Goal: Task Accomplishment & Management: Manage account settings

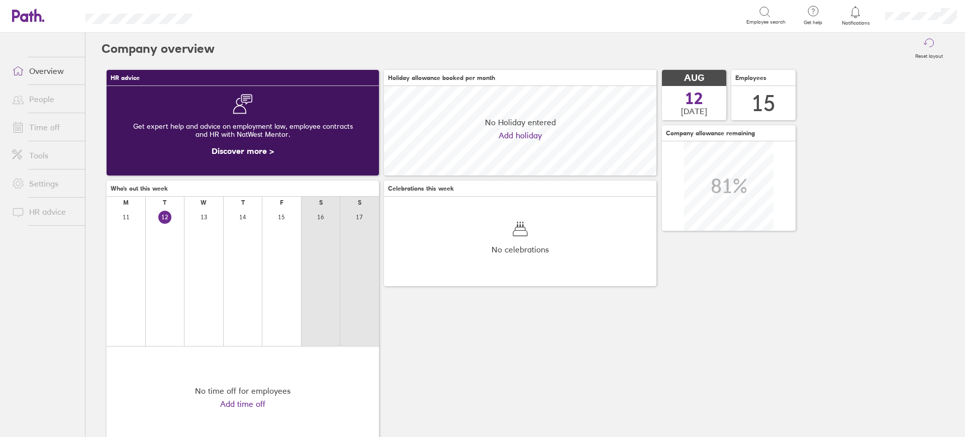
scroll to position [89, 272]
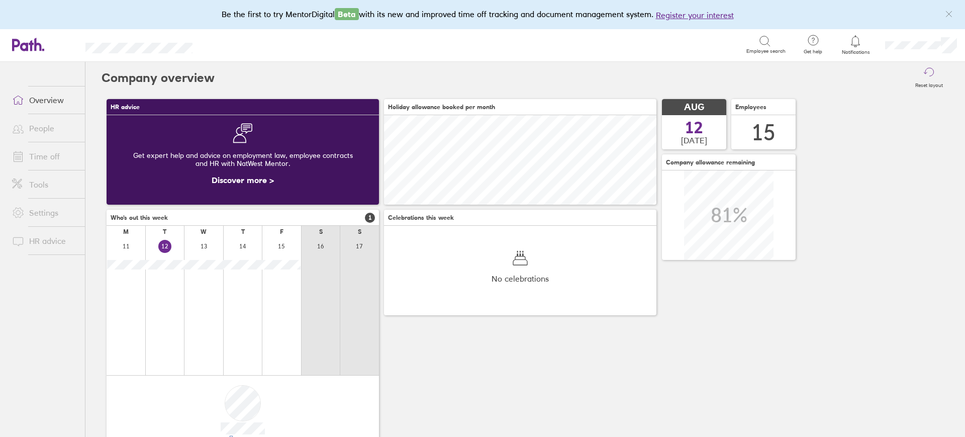
click at [35, 153] on link "Time off" at bounding box center [44, 156] width 81 height 20
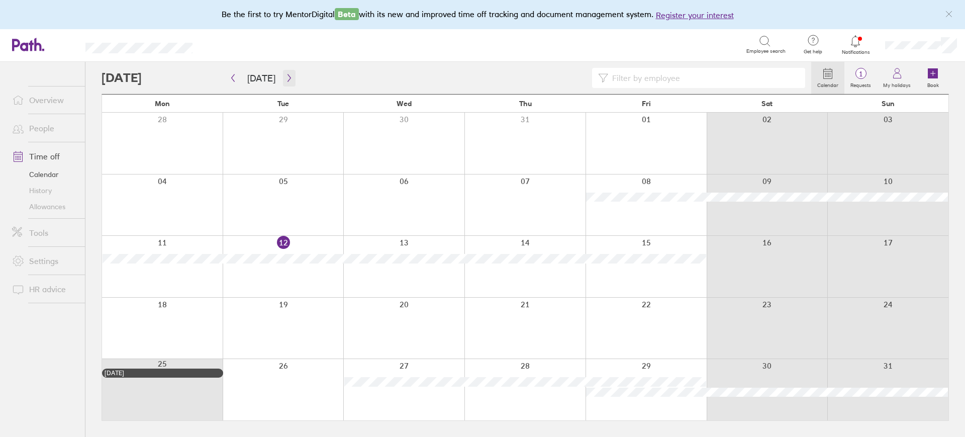
click at [288, 82] on button "button" at bounding box center [289, 78] width 13 height 17
